Goal: Check status: Check status

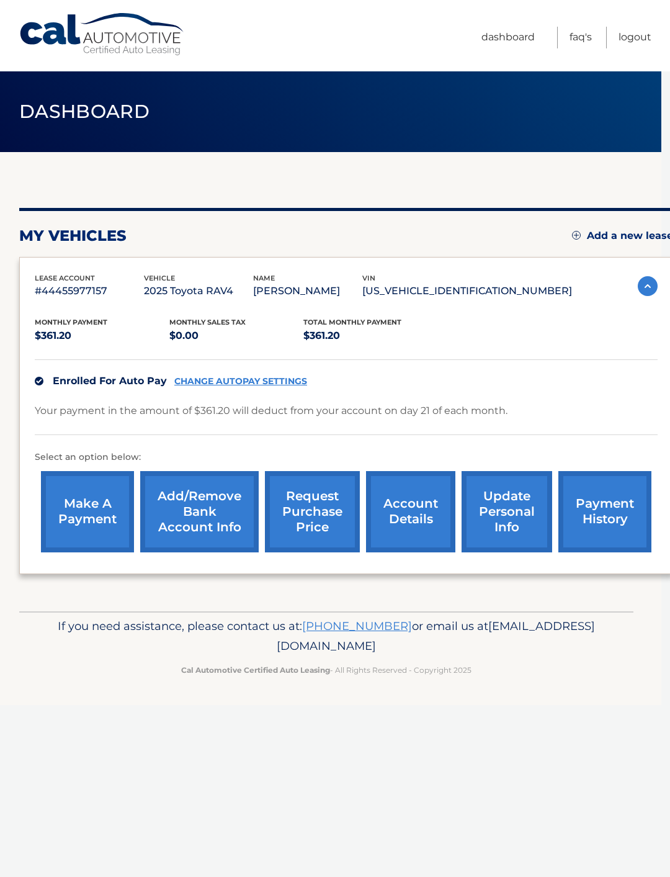
scroll to position [0, 9]
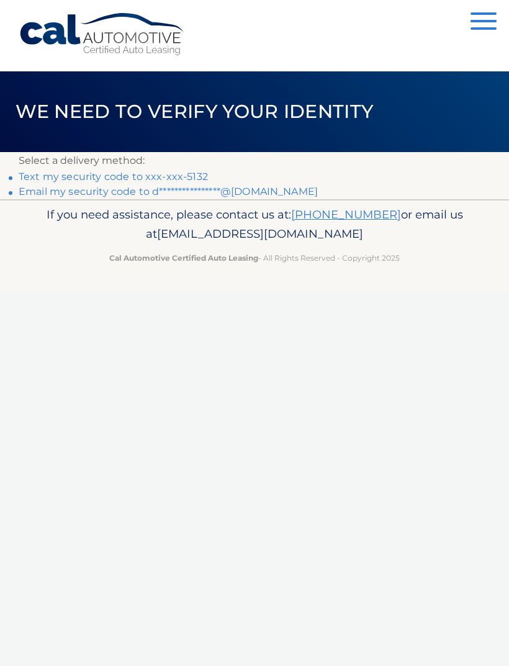
click at [204, 173] on link "Text my security code to xxx-xxx-5132" at bounding box center [113, 177] width 189 height 12
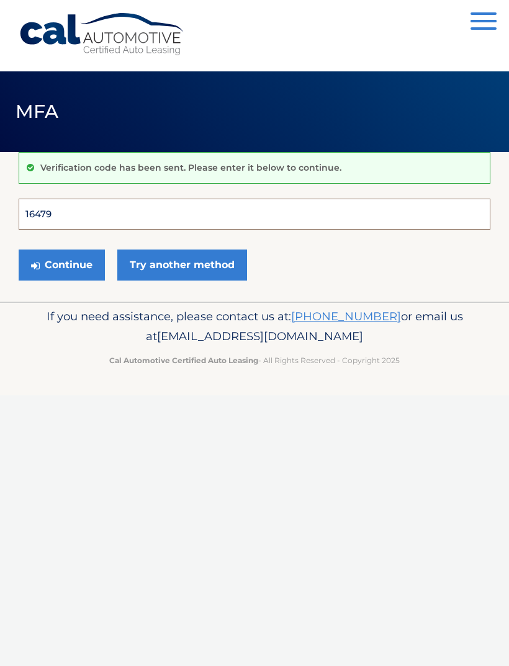
type input "164797"
click at [61, 264] on button "Continue" at bounding box center [62, 265] width 86 height 31
click at [39, 266] on icon "submit" at bounding box center [35, 266] width 9 height 10
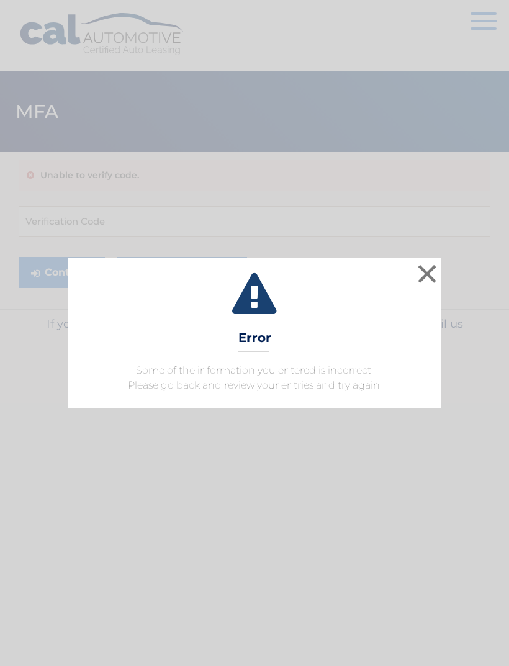
click at [434, 271] on button "×" at bounding box center [427, 273] width 25 height 25
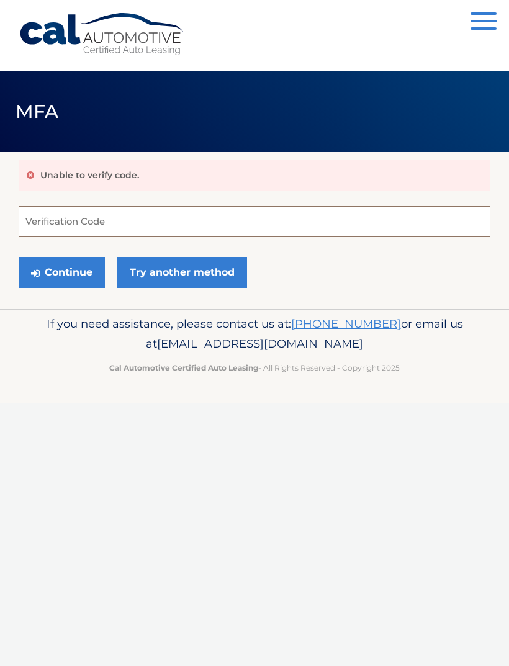
click at [45, 226] on input "Verification Code" at bounding box center [255, 221] width 472 height 31
click at [56, 274] on button "Continue" at bounding box center [62, 272] width 86 height 31
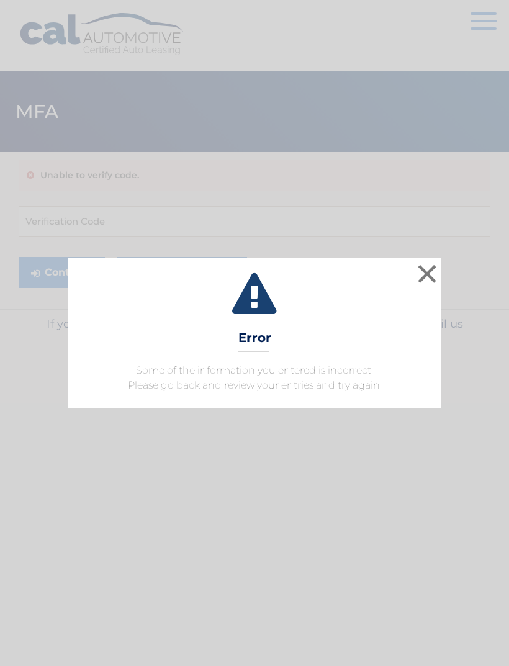
click at [71, 40] on div "× Error Some of the information you entered is incorrect. Please go back and re…" at bounding box center [254, 333] width 509 height 666
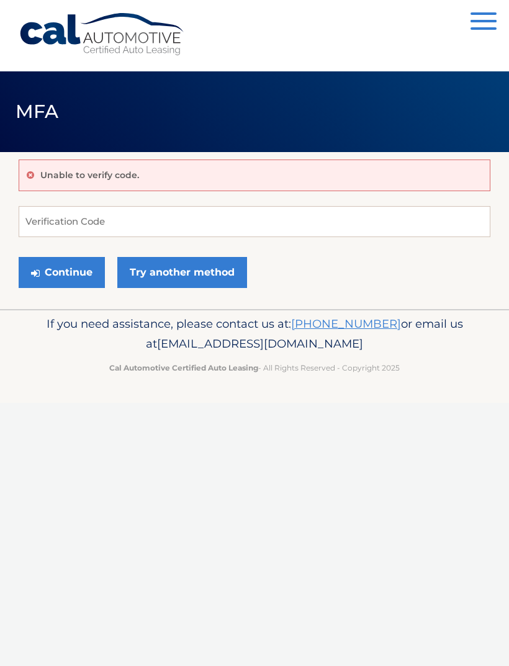
click at [96, 35] on link "Cal Automotive" at bounding box center [103, 34] width 168 height 44
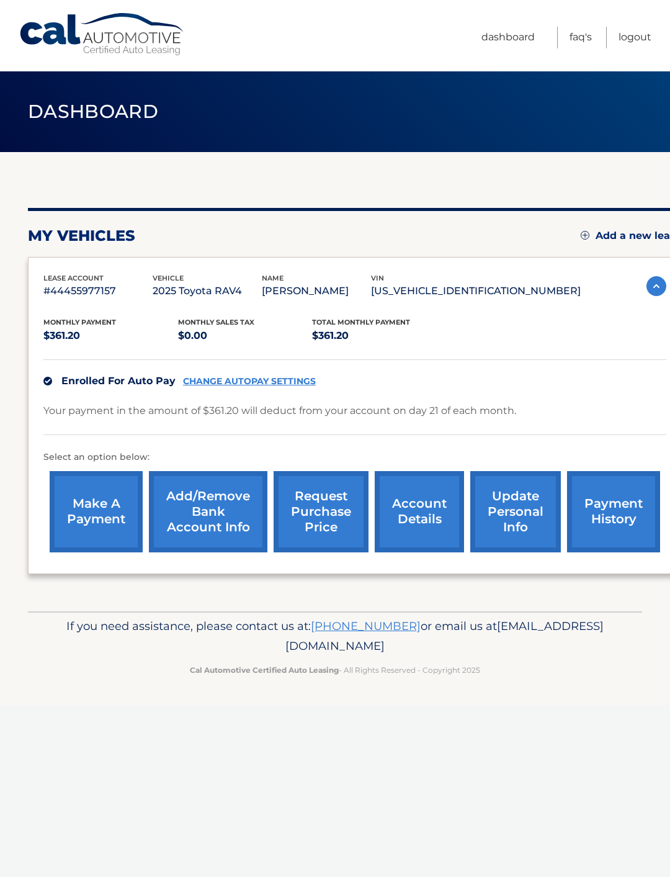
click at [601, 514] on link "payment history" at bounding box center [613, 511] width 93 height 81
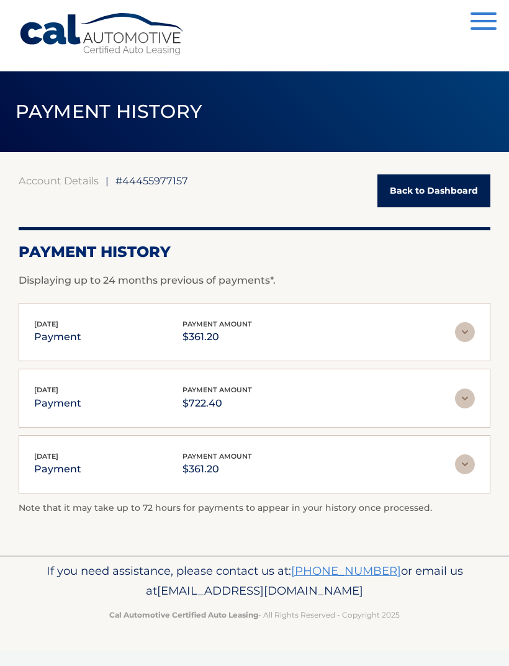
click at [453, 343] on div "[DATE] payment payment amount $361.20" at bounding box center [244, 332] width 421 height 28
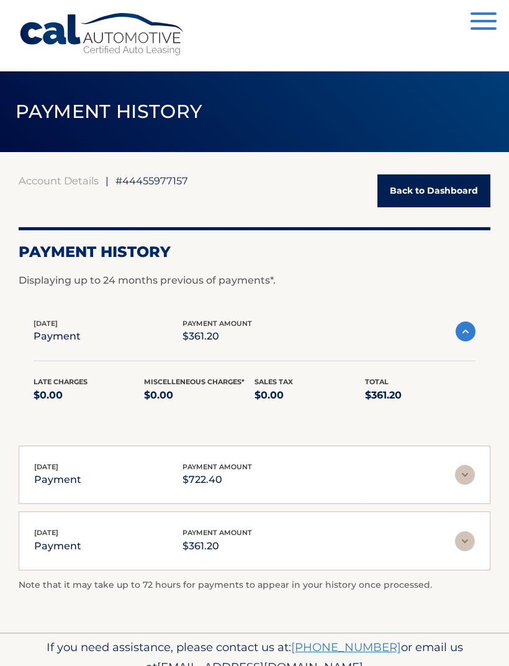
click at [464, 339] on img at bounding box center [466, 332] width 20 height 20
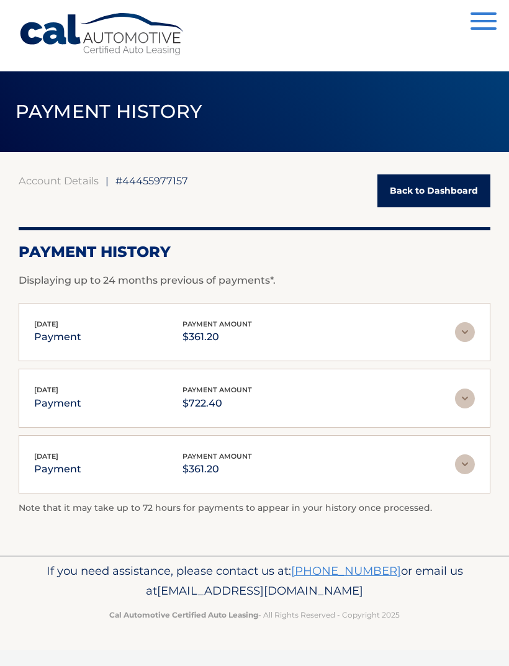
click at [467, 390] on img at bounding box center [465, 399] width 20 height 20
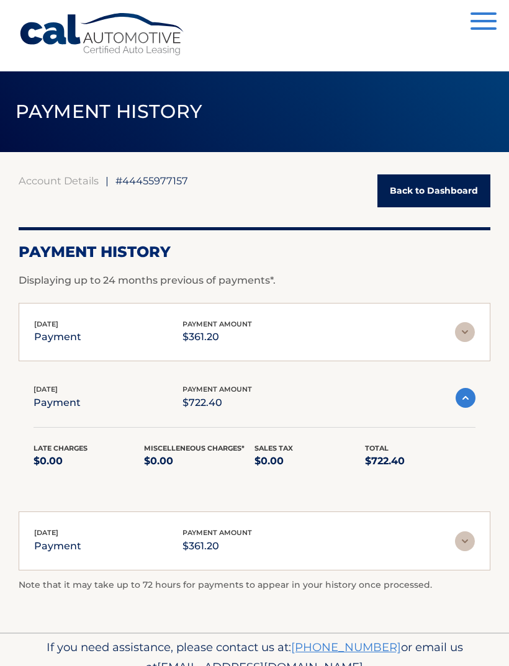
click at [469, 400] on img at bounding box center [466, 398] width 20 height 20
